Goal: Task Accomplishment & Management: Manage account settings

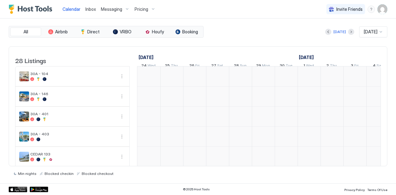
scroll to position [0, 344]
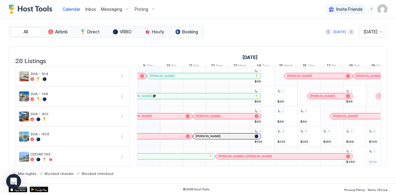
click at [380, 11] on img "User profile" at bounding box center [383, 9] width 10 height 10
click at [325, 35] on span "Settings" at bounding box center [327, 35] width 17 height 6
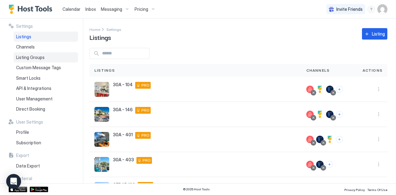
click at [42, 59] on span "Listing Groups" at bounding box center [30, 58] width 28 height 6
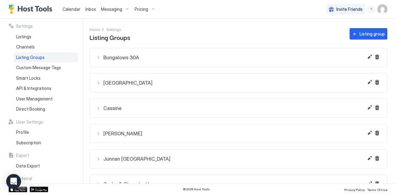
click at [131, 60] on span "Bungalows 30A" at bounding box center [242, 57] width 278 height 6
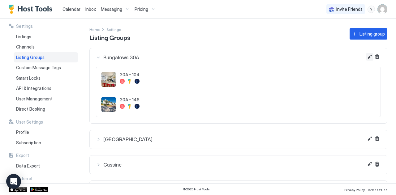
click at [366, 58] on button "Edit" at bounding box center [369, 56] width 7 height 7
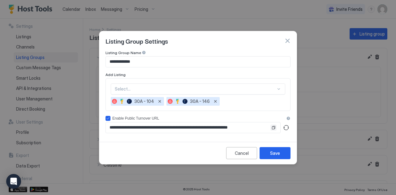
click at [273, 128] on button "Copy" at bounding box center [274, 128] width 6 height 6
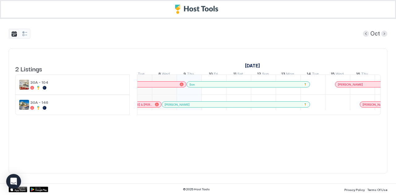
scroll to position [0, 137]
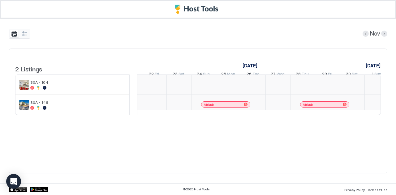
click at [308, 107] on div "Airbnb" at bounding box center [325, 105] width 44 height 4
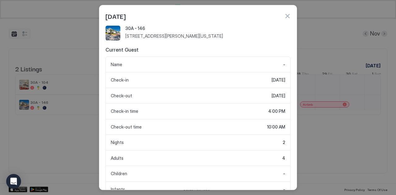
click at [288, 14] on button "button" at bounding box center [287, 16] width 6 height 6
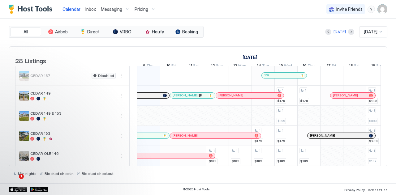
scroll to position [124, 0]
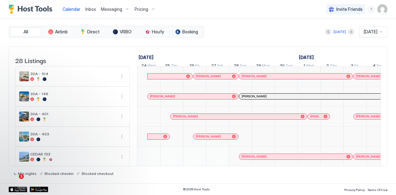
scroll to position [0, 344]
